Goal: Find contact information: Find contact information

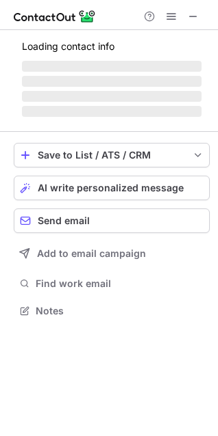
scroll to position [310, 218]
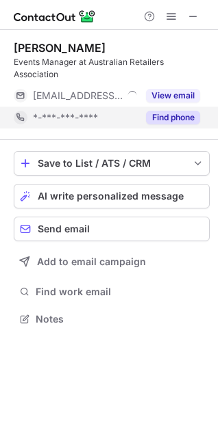
click at [183, 116] on button "Find phone" at bounding box center [173, 118] width 54 height 14
click at [183, 117] on div "*-***-***-****" at bounding box center [116, 118] width 167 height 12
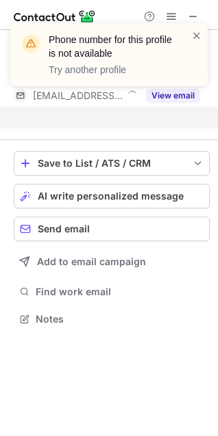
scroll to position [288, 218]
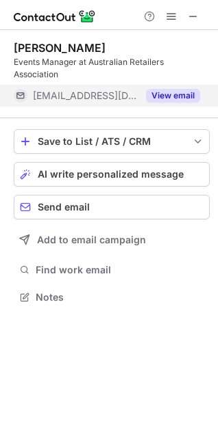
click at [179, 96] on button "View email" at bounding box center [173, 96] width 54 height 14
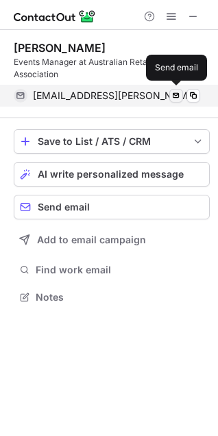
click at [176, 93] on span at bounding box center [175, 95] width 11 height 11
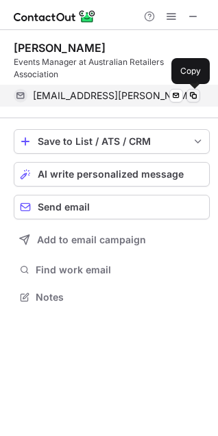
click at [194, 97] on span at bounding box center [192, 95] width 11 height 11
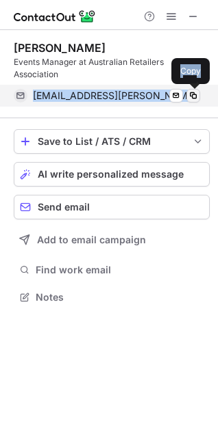
click at [190, 94] on span at bounding box center [192, 95] width 11 height 11
click at [191, 96] on span at bounding box center [192, 95] width 11 height 11
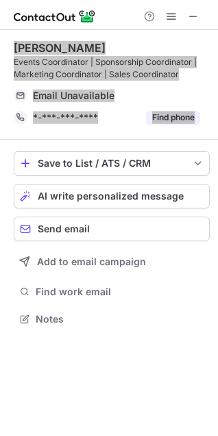
scroll to position [332, 218]
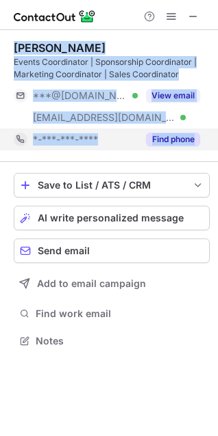
click at [158, 140] on button "Find phone" at bounding box center [173, 140] width 54 height 14
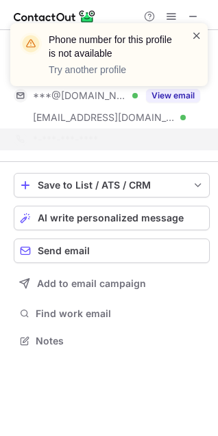
click at [194, 36] on span at bounding box center [196, 36] width 11 height 14
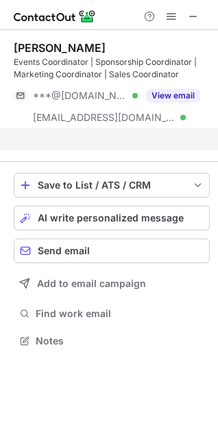
scroll to position [310, 218]
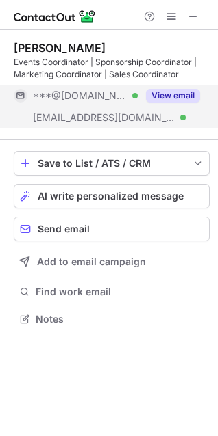
click at [169, 97] on button "View email" at bounding box center [173, 96] width 54 height 14
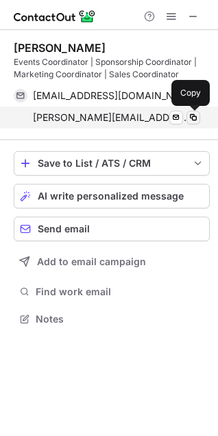
click at [192, 119] on span at bounding box center [192, 117] width 11 height 11
click at [194, 116] on span at bounding box center [192, 117] width 11 height 11
